Goal: Task Accomplishment & Management: Complete application form

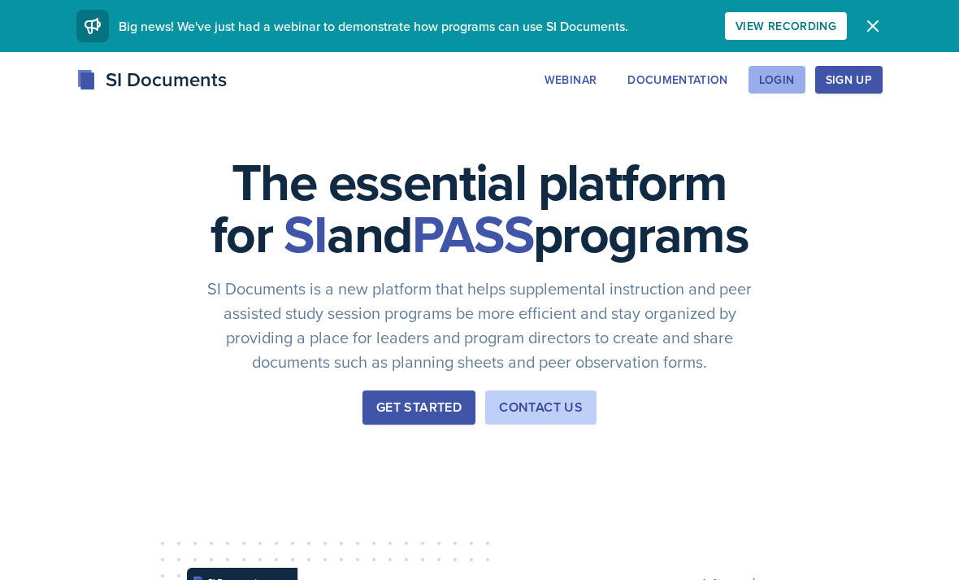
click at [774, 81] on div "Login" at bounding box center [777, 79] width 36 height 13
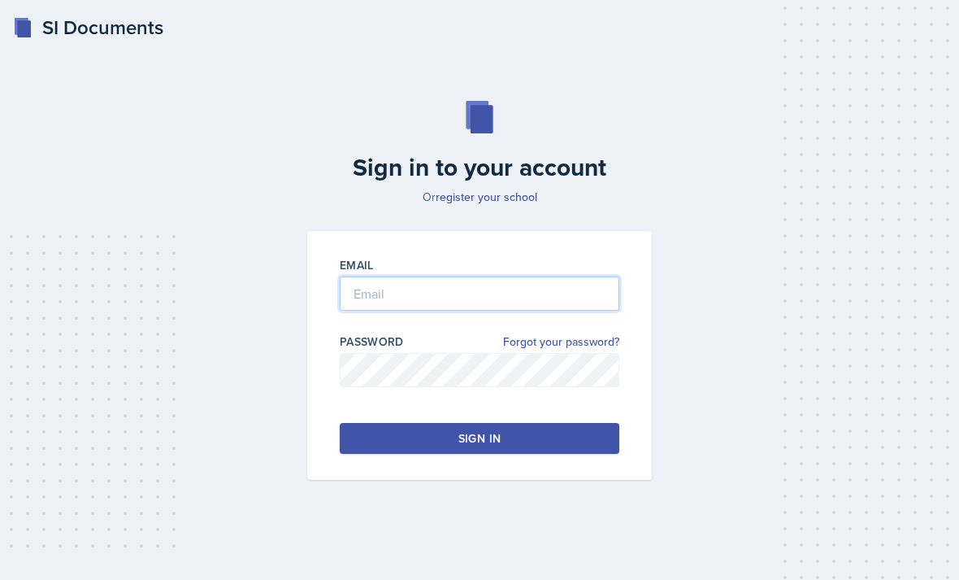
click at [519, 480] on div "Email Password Forgot your password? Sign in" at bounding box center [479, 355] width 345 height 249
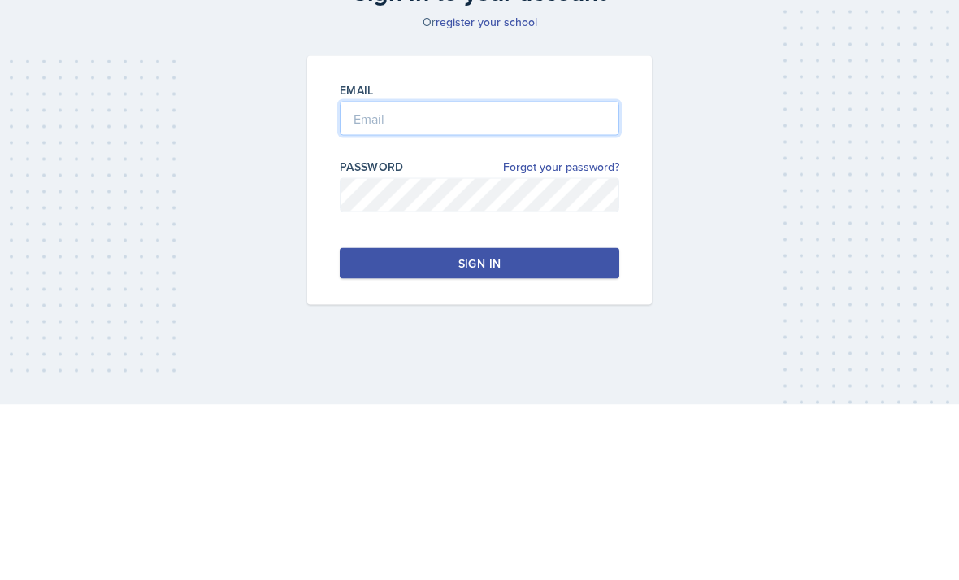
type input "[EMAIL_ADDRESS][DOMAIN_NAME]"
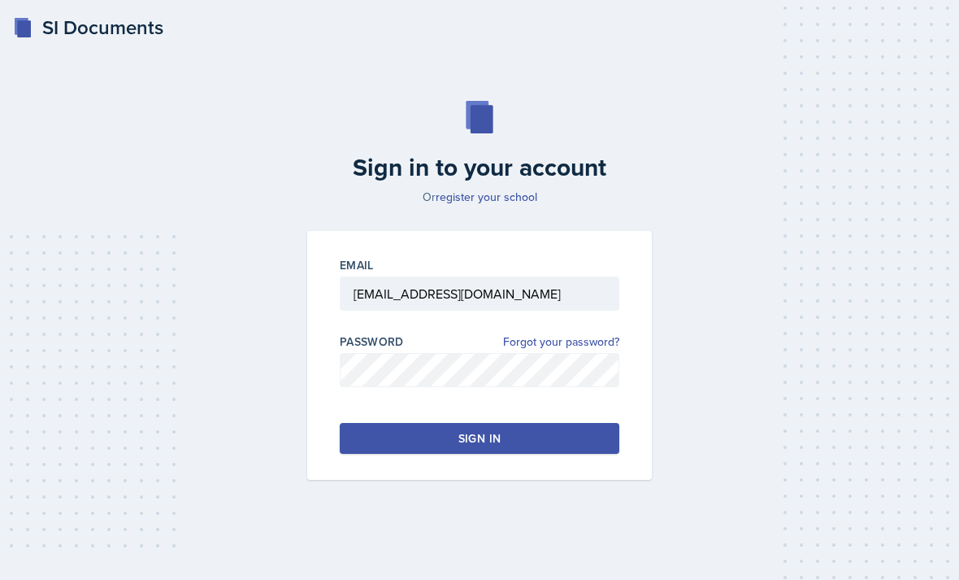
click at [523, 429] on div "Email [EMAIL_ADDRESS][DOMAIN_NAME] Password Forgot your password? Sign in" at bounding box center [479, 355] width 345 height 249
click at [510, 423] on button "Sign in" at bounding box center [480, 438] width 280 height 31
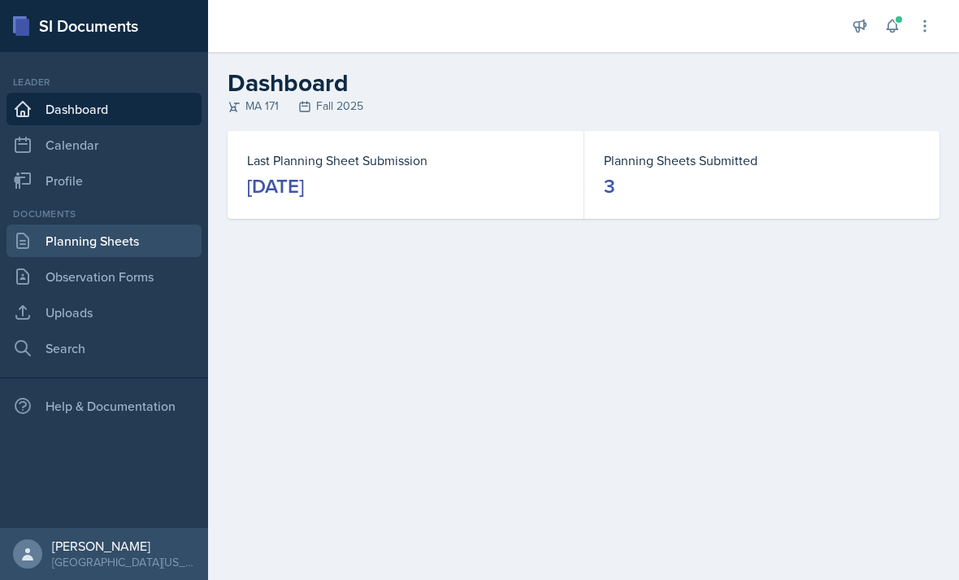
click at [165, 254] on link "Planning Sheets" at bounding box center [104, 240] width 195 height 33
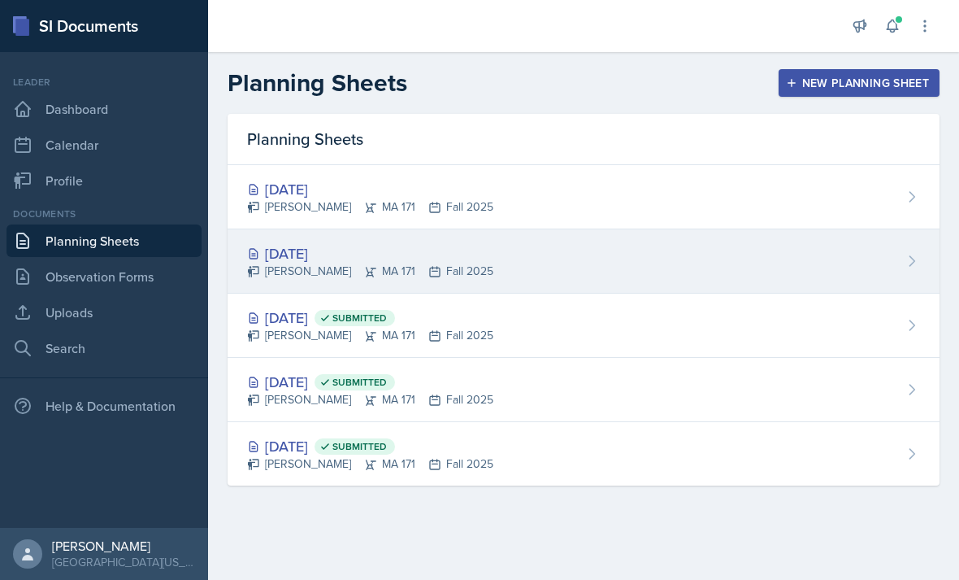
click at [262, 262] on div "[DATE]" at bounding box center [370, 253] width 246 height 22
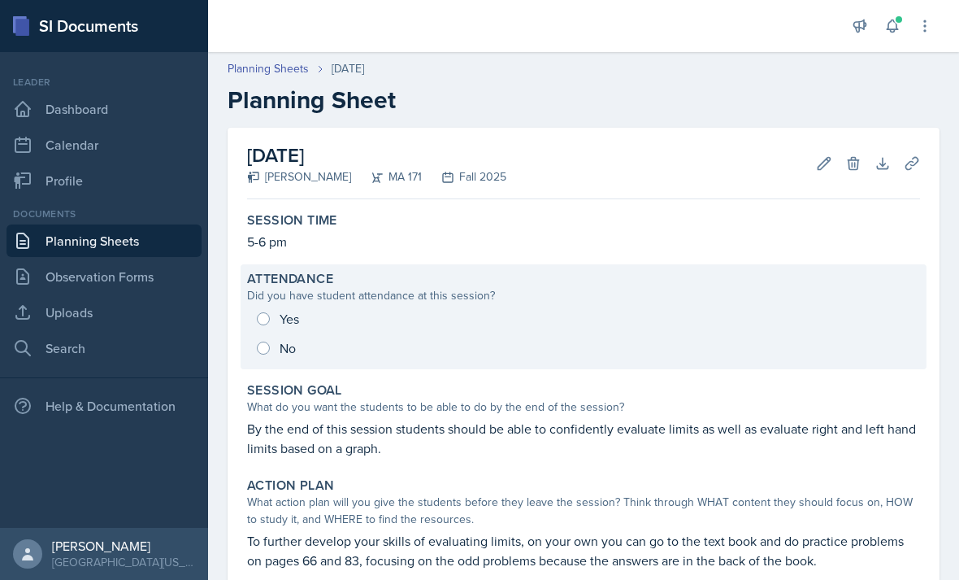
click at [263, 331] on div "Yes No" at bounding box center [583, 333] width 673 height 59
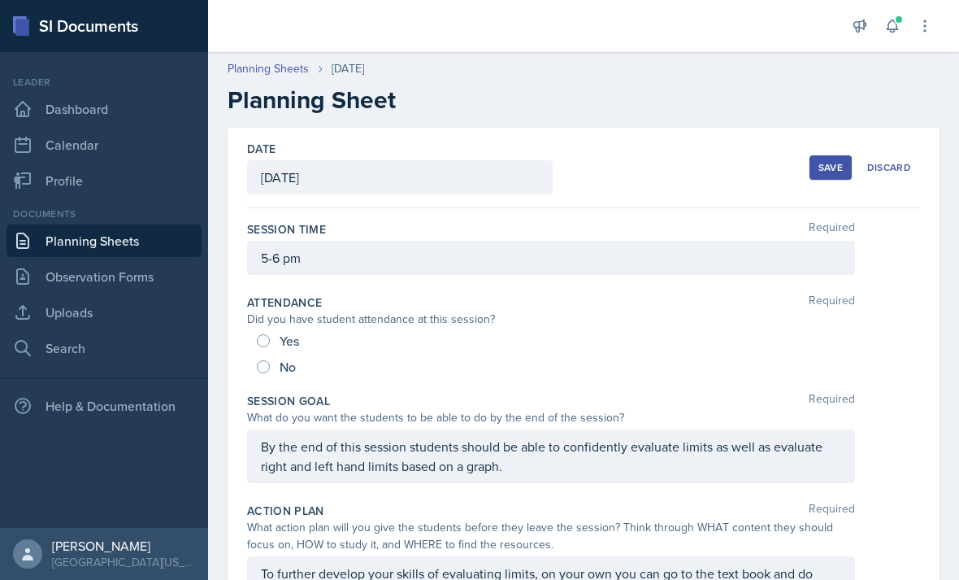
click at [264, 334] on input "Yes" at bounding box center [263, 340] width 13 height 13
radio input "true"
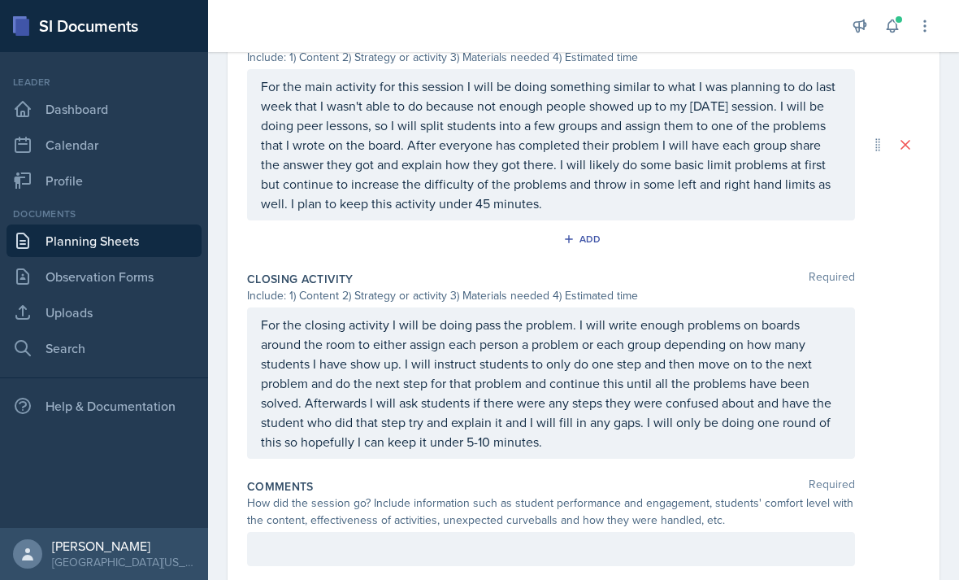
scroll to position [775, 0]
click at [331, 560] on div at bounding box center [551, 549] width 608 height 34
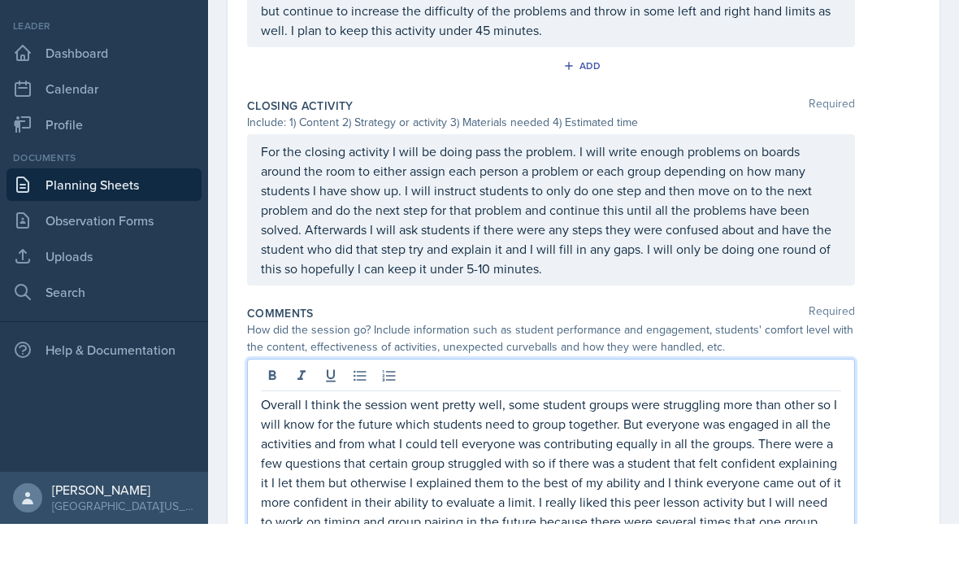
scroll to position [902, 0]
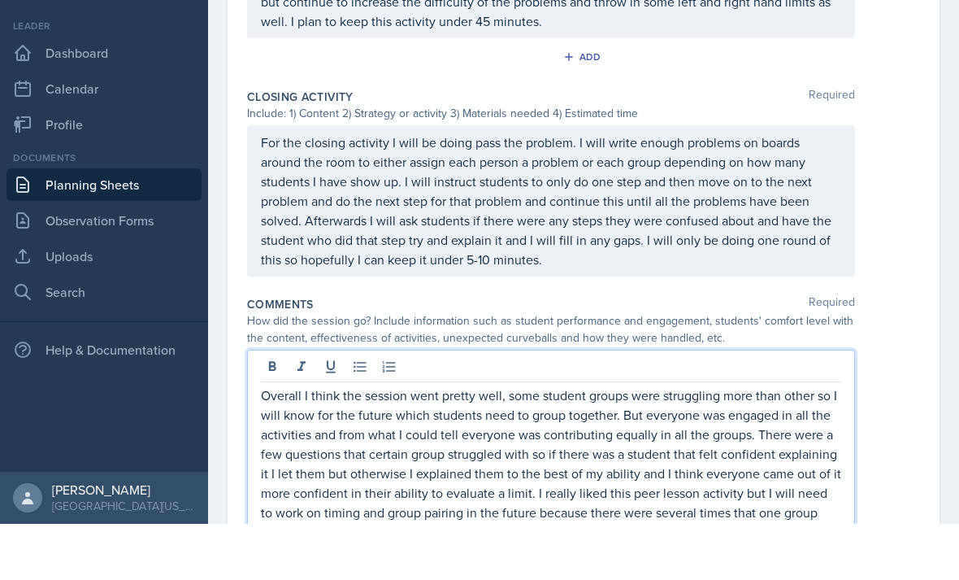
click at [643, 483] on p "Overall I think the session went pretty well, some student groups were struggli…" at bounding box center [551, 519] width 580 height 156
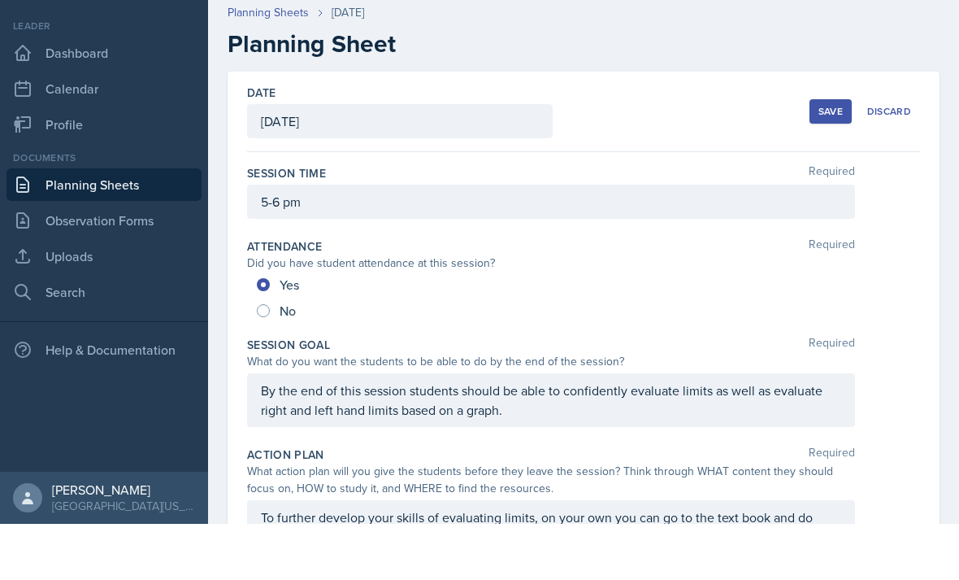
scroll to position [0, 0]
click at [815, 155] on button "Save" at bounding box center [831, 167] width 42 height 24
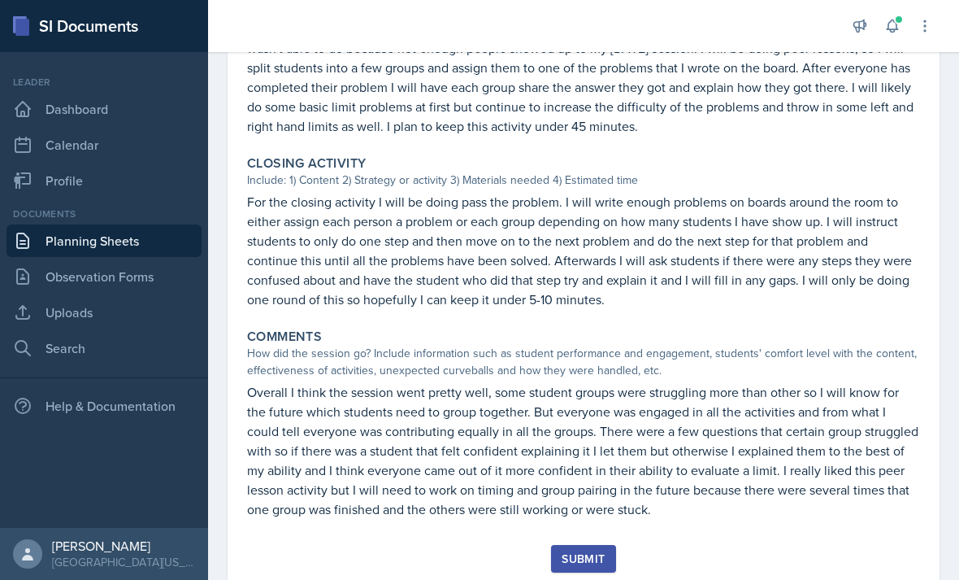
scroll to position [721, 0]
click at [578, 553] on div "Submit" at bounding box center [583, 559] width 43 height 13
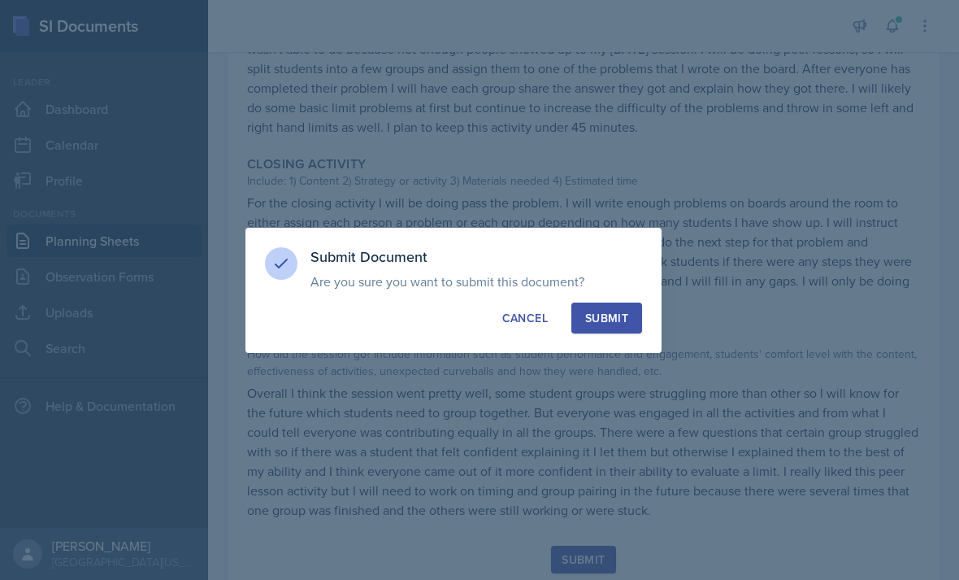
click at [606, 319] on div "Submit" at bounding box center [606, 318] width 43 height 16
radio input "true"
